Goal: Task Accomplishment & Management: Manage account settings

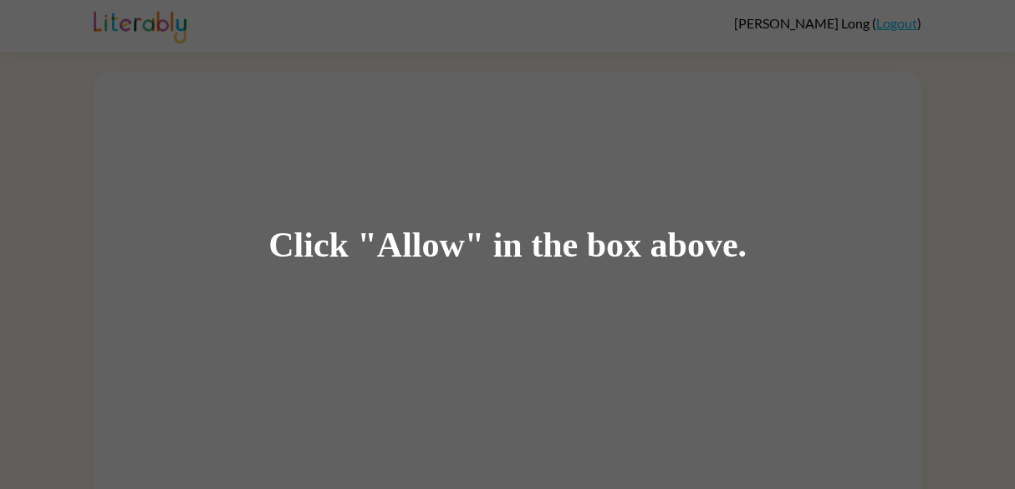
click at [219, 155] on div "Click "Allow" in the box above." at bounding box center [507, 244] width 1015 height 489
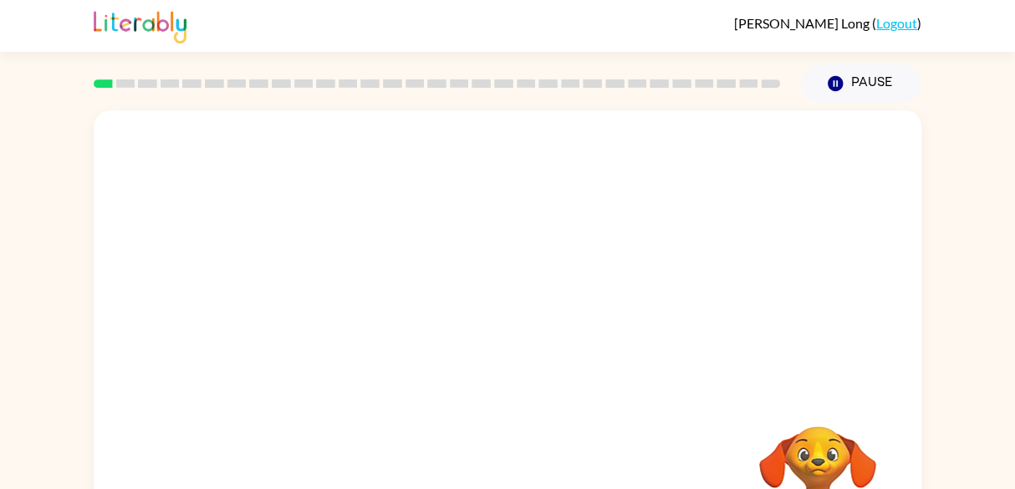
click at [268, 85] on div at bounding box center [437, 83] width 706 height 59
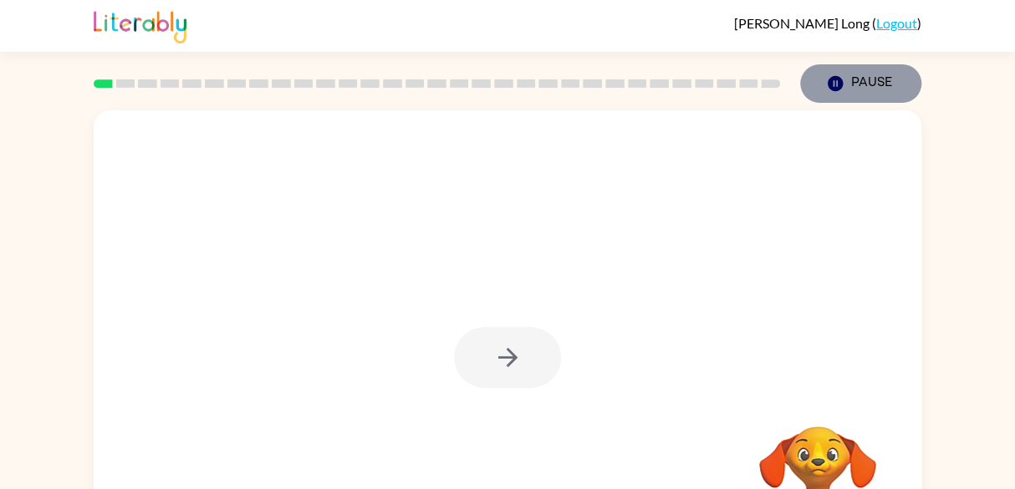
click at [882, 67] on button "Pause Pause" at bounding box center [860, 83] width 121 height 38
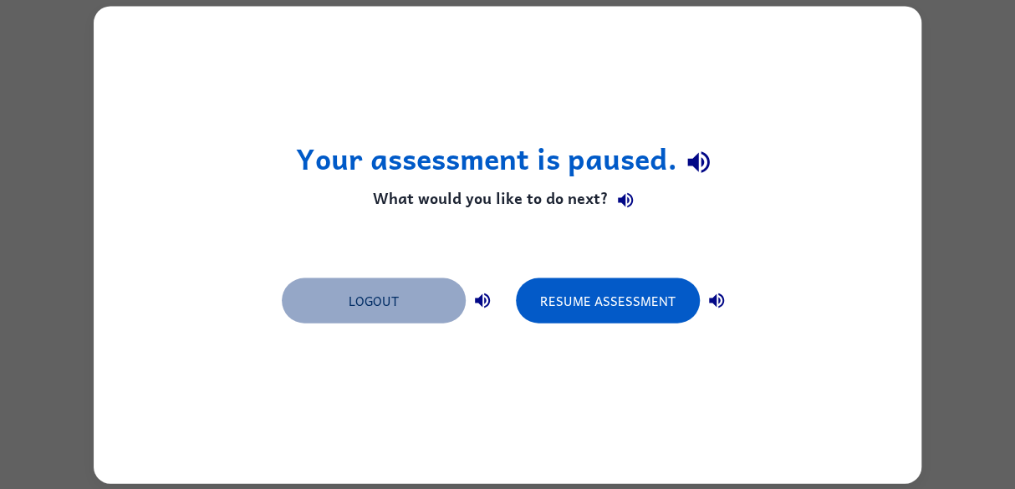
click at [445, 297] on button "Logout" at bounding box center [374, 300] width 184 height 45
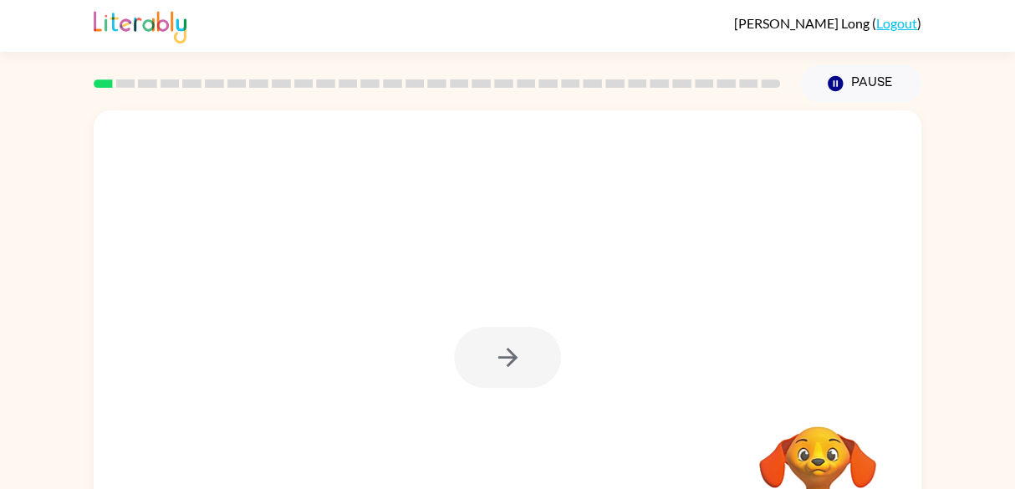
click at [247, 89] on div at bounding box center [437, 83] width 706 height 59
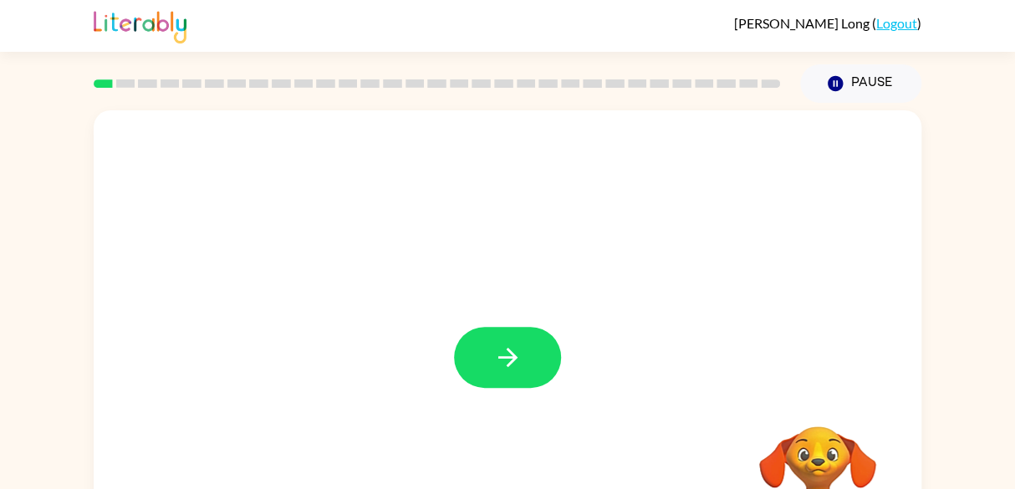
click at [247, 89] on div at bounding box center [437, 83] width 706 height 59
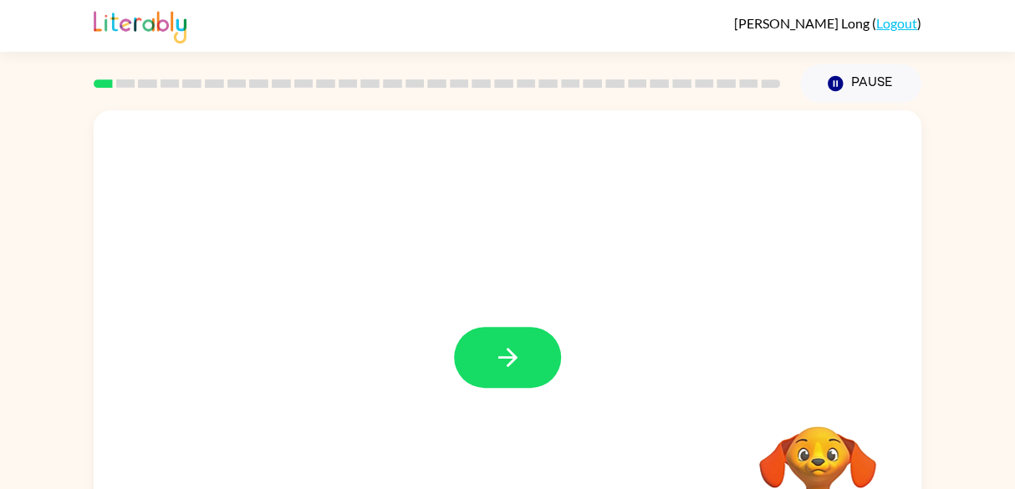
click at [247, 89] on div at bounding box center [437, 83] width 706 height 59
click at [250, 87] on div at bounding box center [437, 83] width 706 height 59
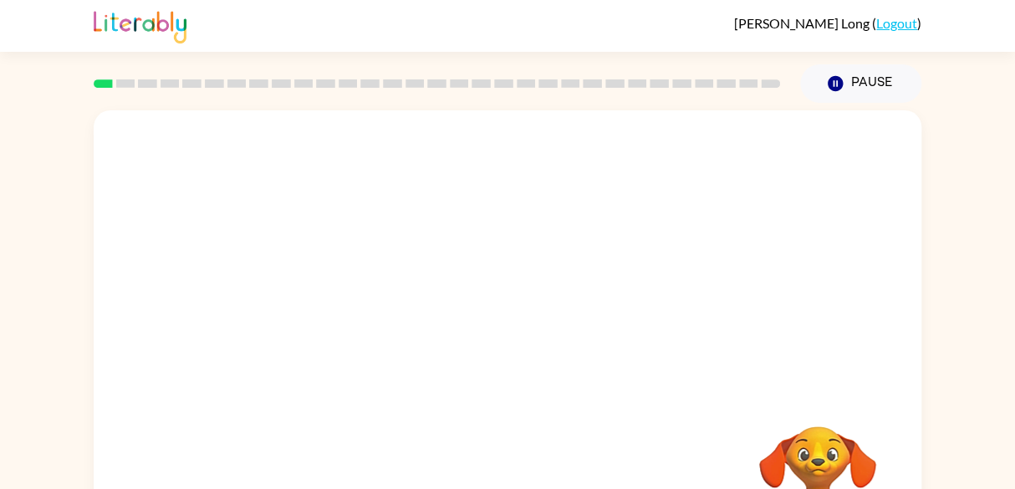
click at [250, 87] on div at bounding box center [437, 83] width 706 height 59
click at [844, 74] on icon "Pause" at bounding box center [835, 83] width 18 height 18
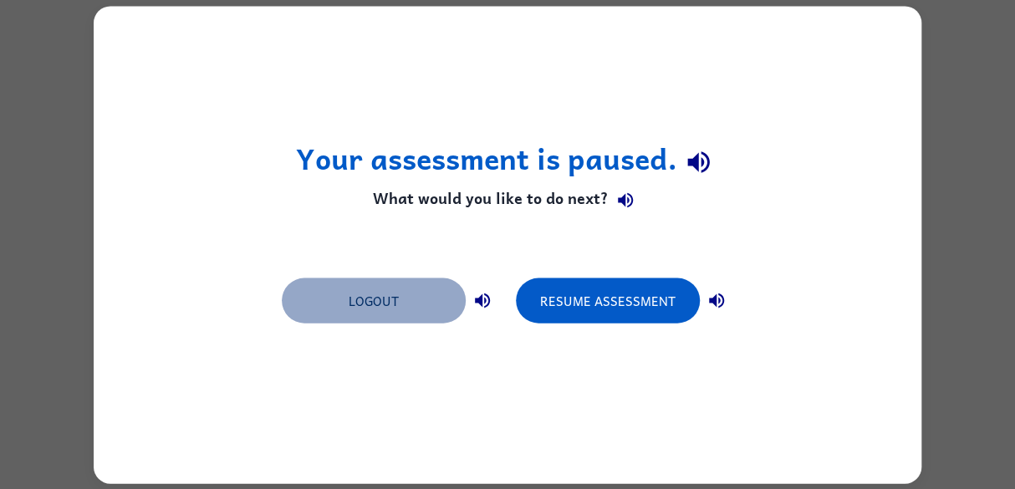
click at [422, 310] on button "Logout" at bounding box center [374, 300] width 184 height 45
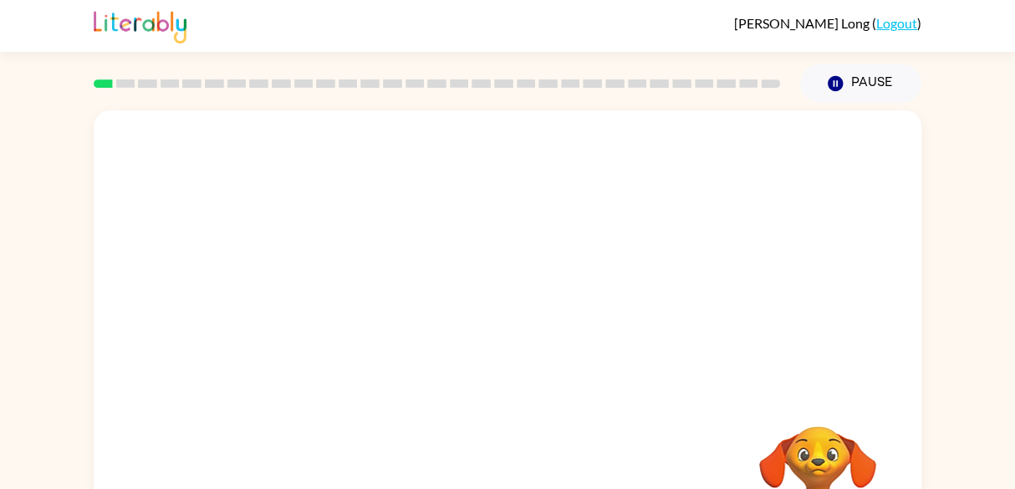
click at [156, 18] on img at bounding box center [140, 25] width 93 height 37
